Goal: Transaction & Acquisition: Book appointment/travel/reservation

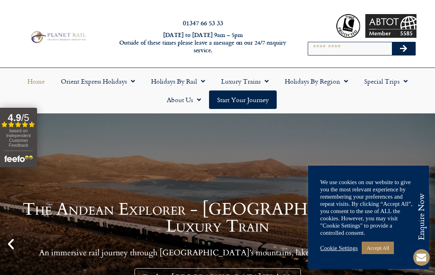
click at [392, 83] on link "Special Trips" at bounding box center [386, 81] width 60 height 19
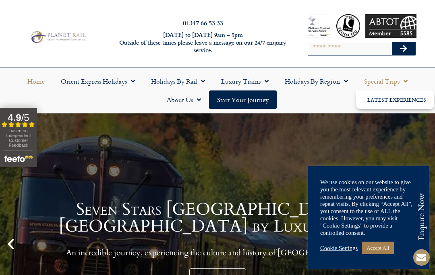
click at [74, 173] on div "Seven Stars [GEOGRAPHIC_DATA]: [GEOGRAPHIC_DATA] by Luxury Train An incredible …" at bounding box center [217, 244] width 435 height 262
click at [190, 80] on link "Holidays by Rail" at bounding box center [178, 81] width 70 height 19
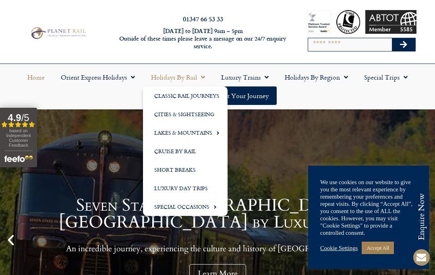
scroll to position [3, 0]
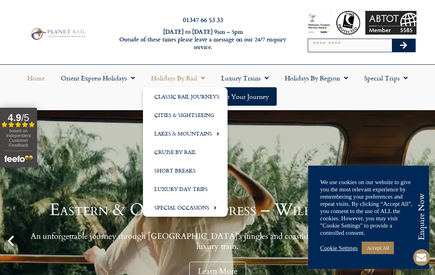
click at [266, 80] on span "Menu" at bounding box center [264, 78] width 8 height 14
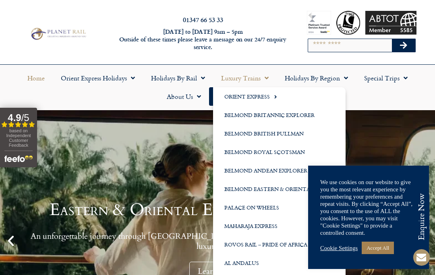
click at [90, 185] on div "Eastern & Oriental Express – Wild Malaysia An unforgettable journey through [GE…" at bounding box center [217, 241] width 435 height 262
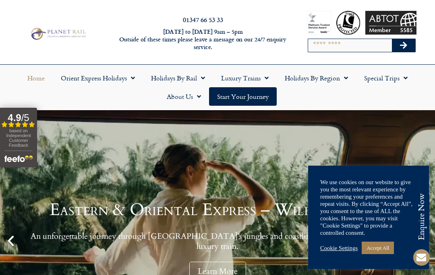
click at [336, 47] on input "Search" at bounding box center [350, 45] width 84 height 13
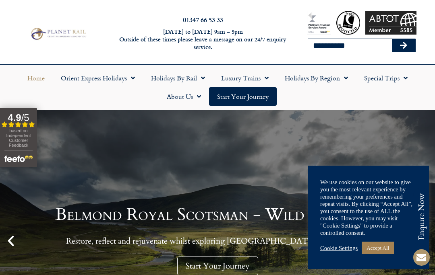
type input "*********"
click at [412, 47] on button "Search" at bounding box center [403, 45] width 23 height 13
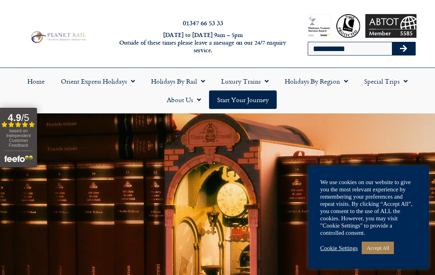
click at [357, 51] on input "*********" at bounding box center [350, 48] width 84 height 13
type input "*********"
click at [403, 49] on button "Search" at bounding box center [403, 48] width 23 height 13
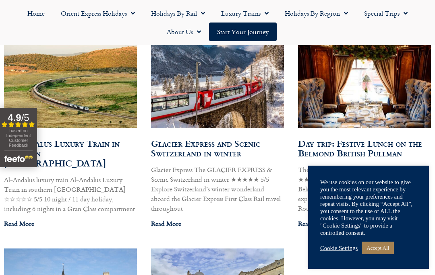
scroll to position [930, 0]
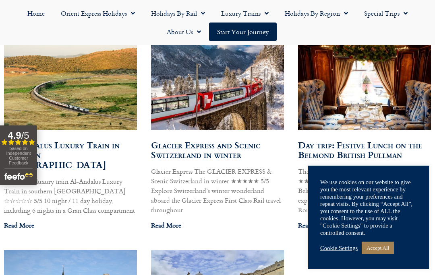
click at [377, 167] on p "The Belmond British Pullman Festive Lunch ★★★★★ 5/5 Embrace the luxury of the B…" at bounding box center [364, 191] width 133 height 48
click at [388, 138] on link "Day trip: Festive Lunch on the Belmond British Pullman" at bounding box center [360, 149] width 124 height 23
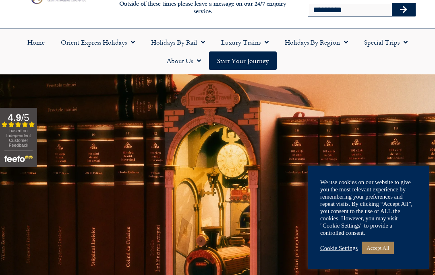
scroll to position [35, 0]
